Goal: Task Accomplishment & Management: Manage account settings

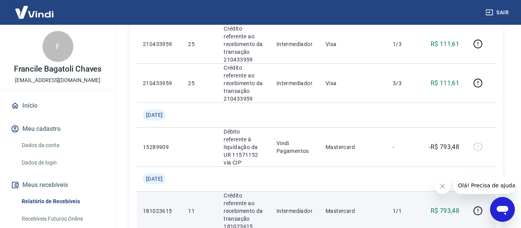
scroll to position [39, 0]
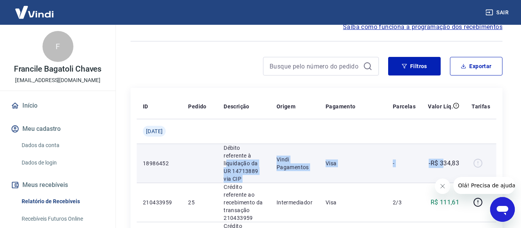
drag, startPoint x: 236, startPoint y: 155, endPoint x: 444, endPoint y: 158, distance: 207.8
click at [444, 158] on tr "18986452 Débito referente à liquidação da UR 14713889 via CIP Vindi Pagamentos …" at bounding box center [317, 162] width 360 height 39
click at [389, 158] on td "-" at bounding box center [404, 162] width 35 height 39
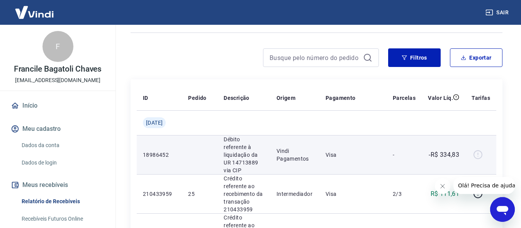
scroll to position [0, 0]
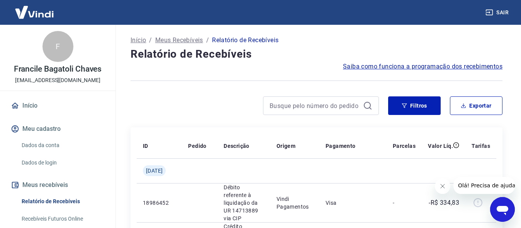
click at [29, 109] on link "Início" at bounding box center [57, 105] width 97 height 17
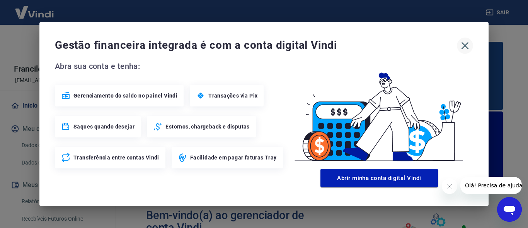
click at [466, 44] on icon "button" at bounding box center [464, 45] width 7 height 7
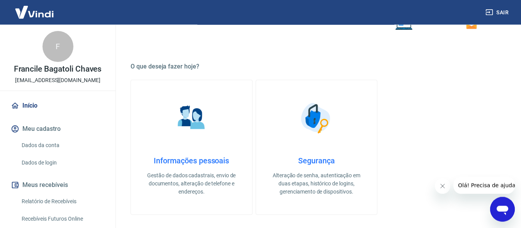
scroll to position [355, 0]
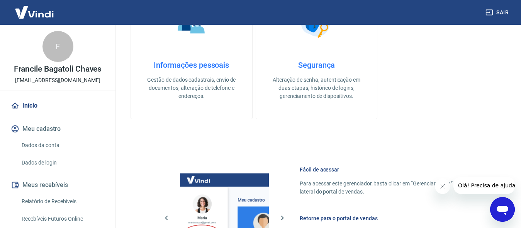
click at [43, 202] on link "Relatório de Recebíveis" at bounding box center [63, 201] width 88 height 16
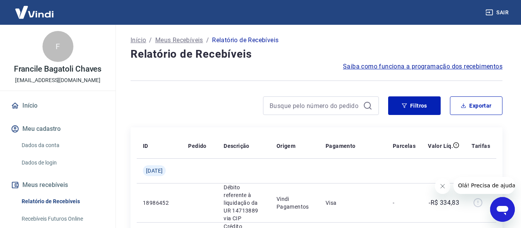
click at [37, 102] on link "Início" at bounding box center [57, 105] width 97 height 17
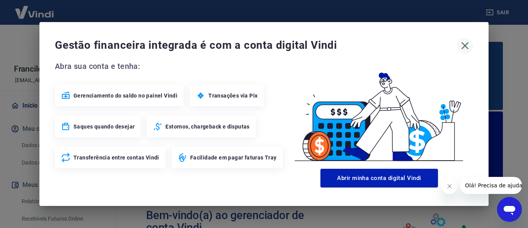
click at [468, 44] on icon "button" at bounding box center [465, 45] width 12 height 12
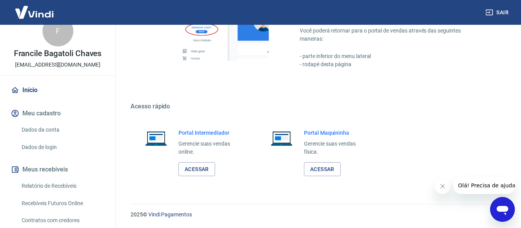
scroll to position [0, 0]
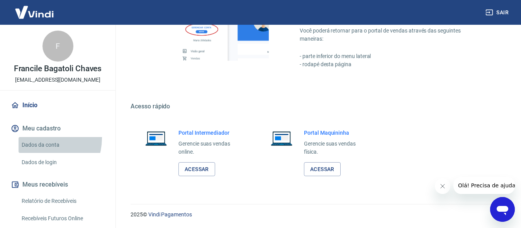
click at [40, 138] on link "Dados da conta" at bounding box center [63, 145] width 88 height 16
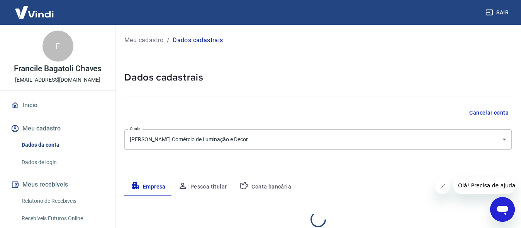
select select "PR"
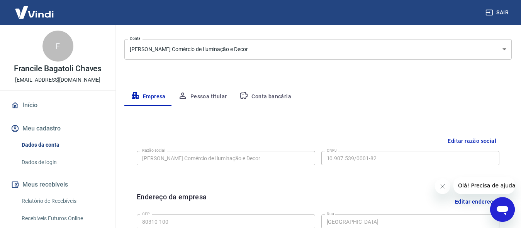
scroll to position [118, 0]
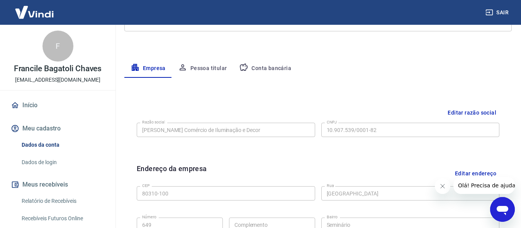
click at [39, 158] on link "Dados de login" at bounding box center [63, 162] width 88 height 16
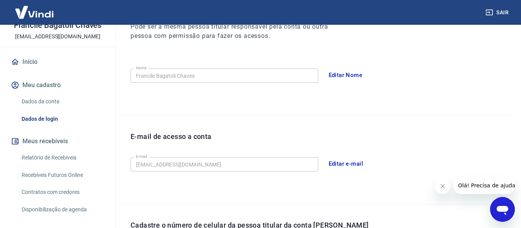
scroll to position [79, 0]
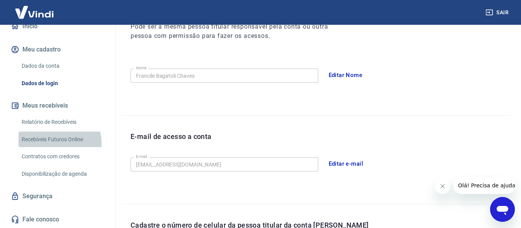
click at [57, 143] on link "Recebíveis Futuros Online" at bounding box center [63, 139] width 88 height 16
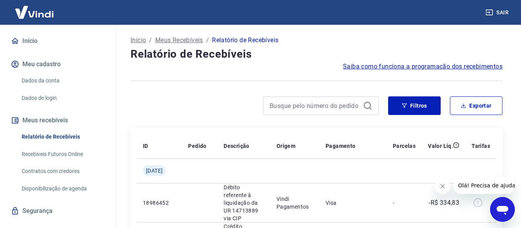
scroll to position [79, 0]
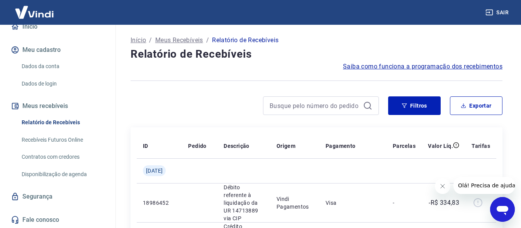
click at [41, 122] on link "Relatório de Recebíveis" at bounding box center [63, 122] width 88 height 16
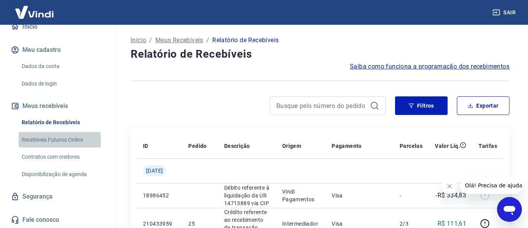
click at [43, 141] on link "Recebíveis Futuros Online" at bounding box center [63, 140] width 88 height 16
